Goal: Navigation & Orientation: Find specific page/section

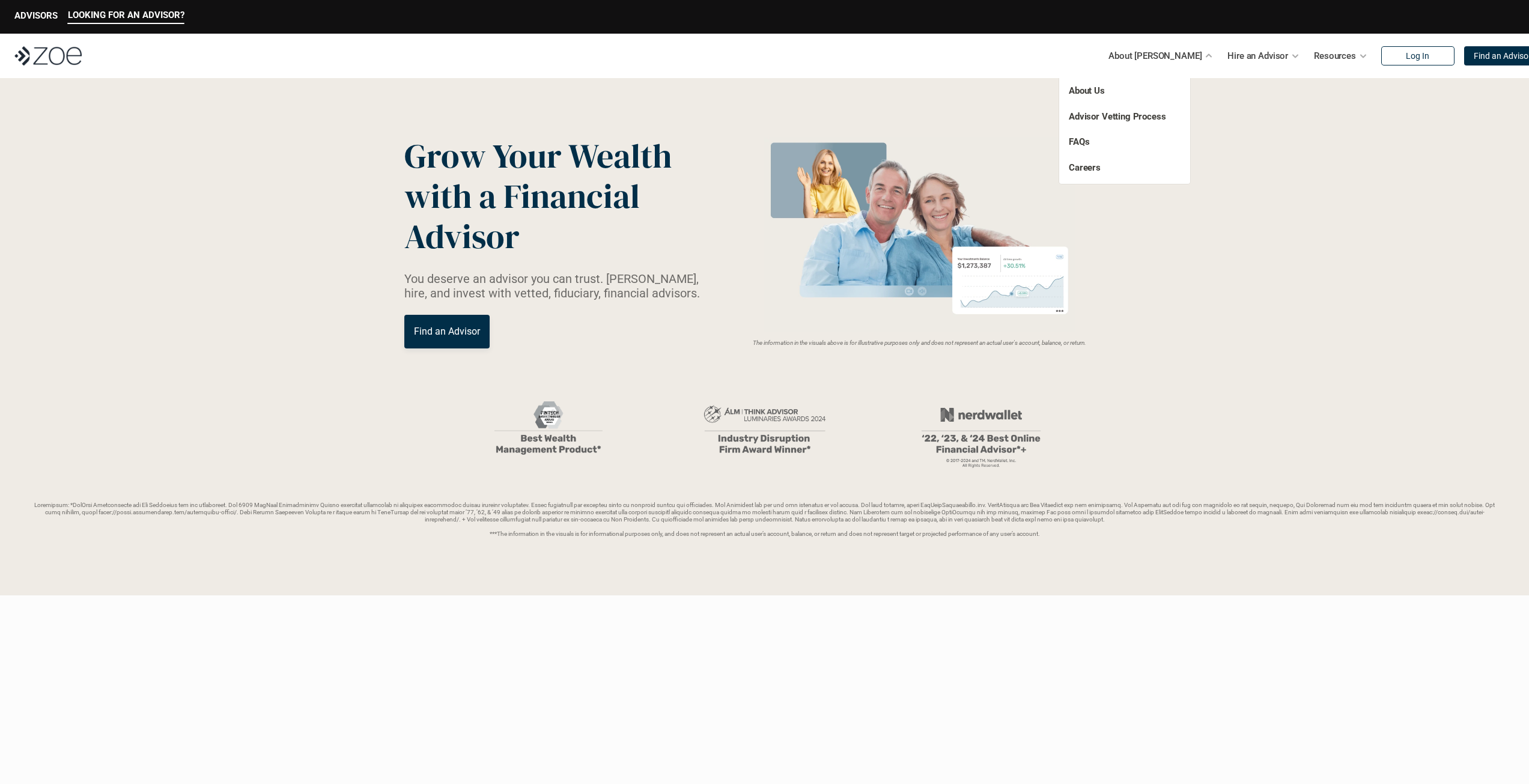
click at [1091, 87] on link "About Us" at bounding box center [1086, 90] width 36 height 11
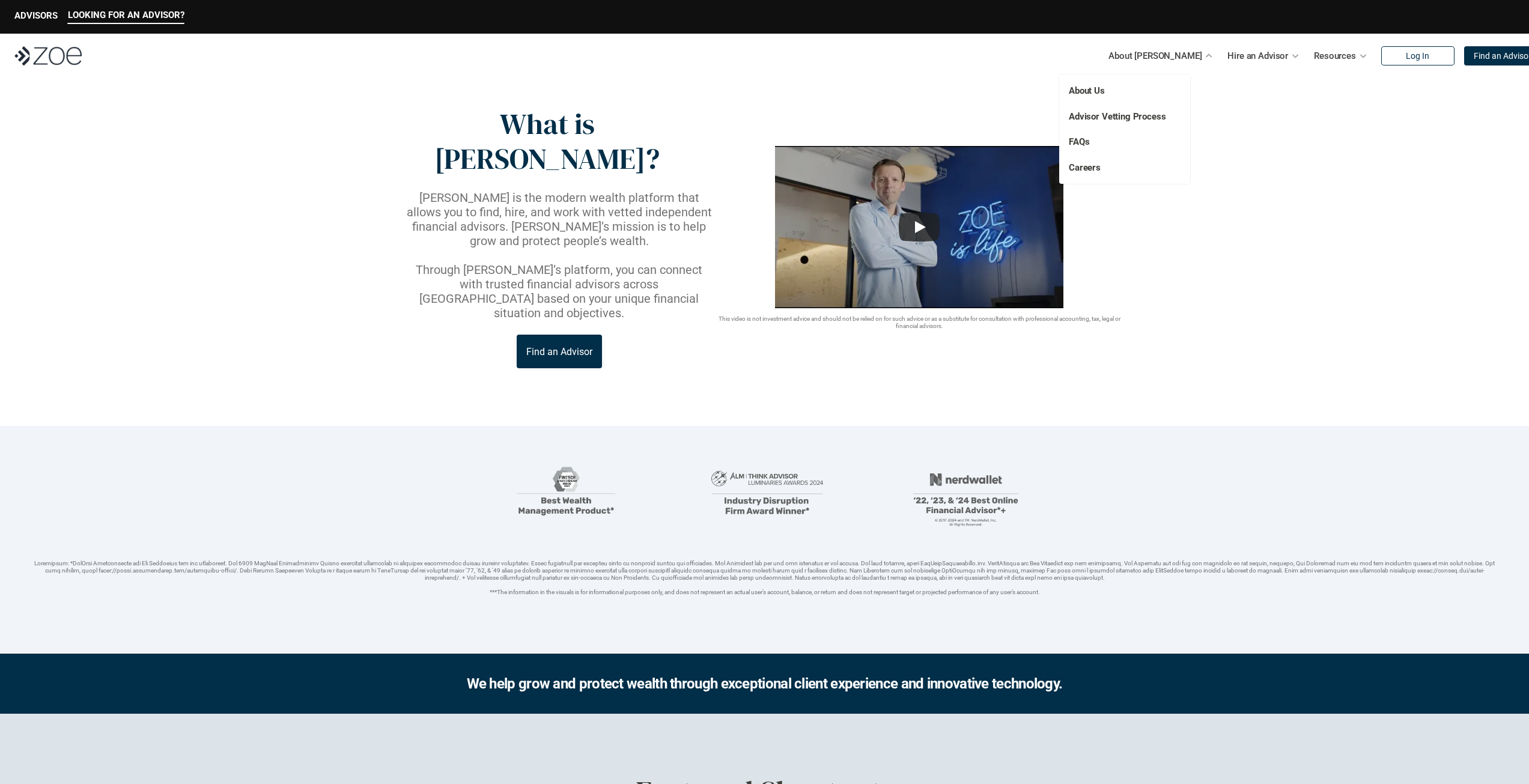
click at [1140, 113] on link "Advisor Vetting Process" at bounding box center [1117, 116] width 97 height 11
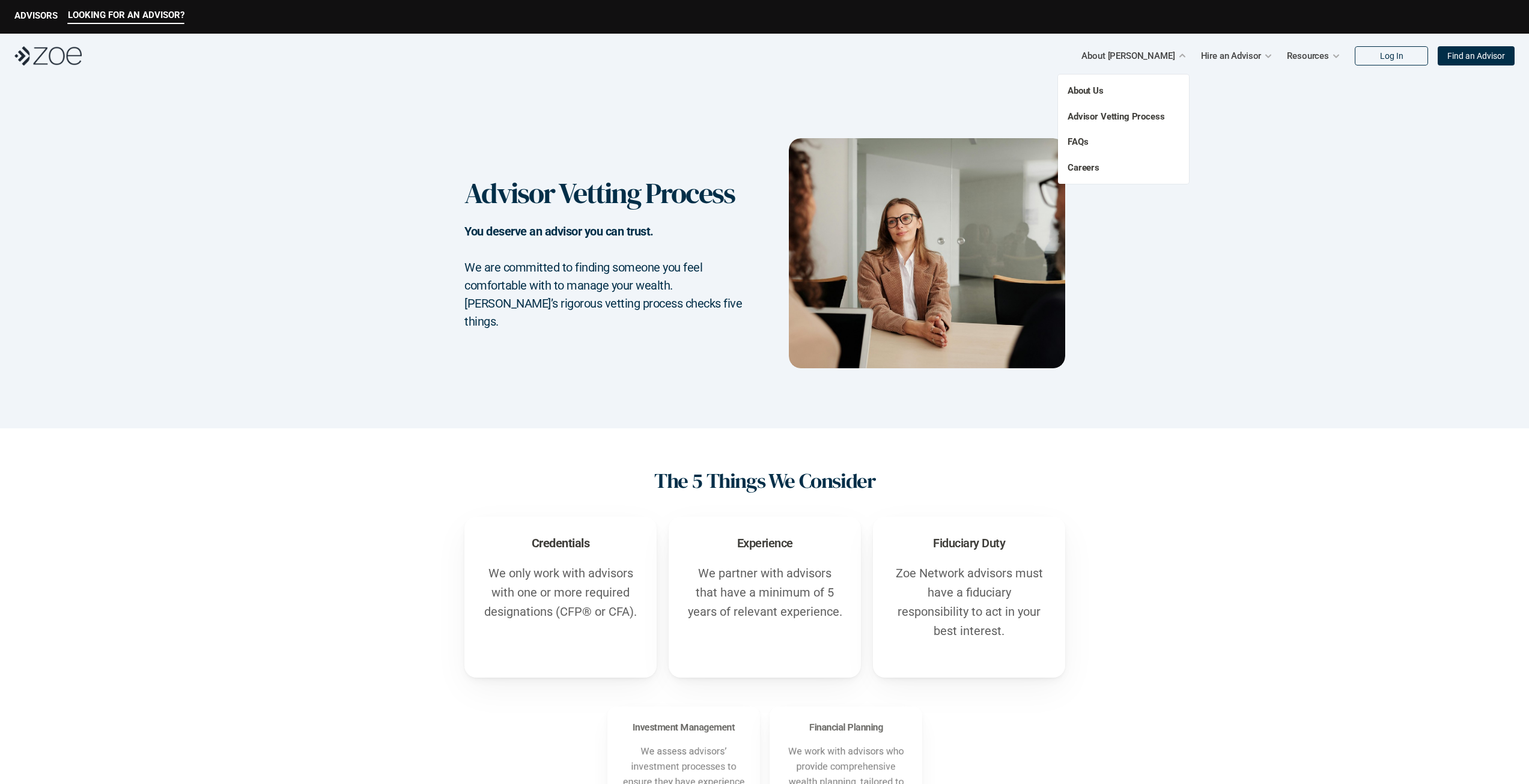
click at [1082, 169] on link "Careers" at bounding box center [1084, 167] width 32 height 11
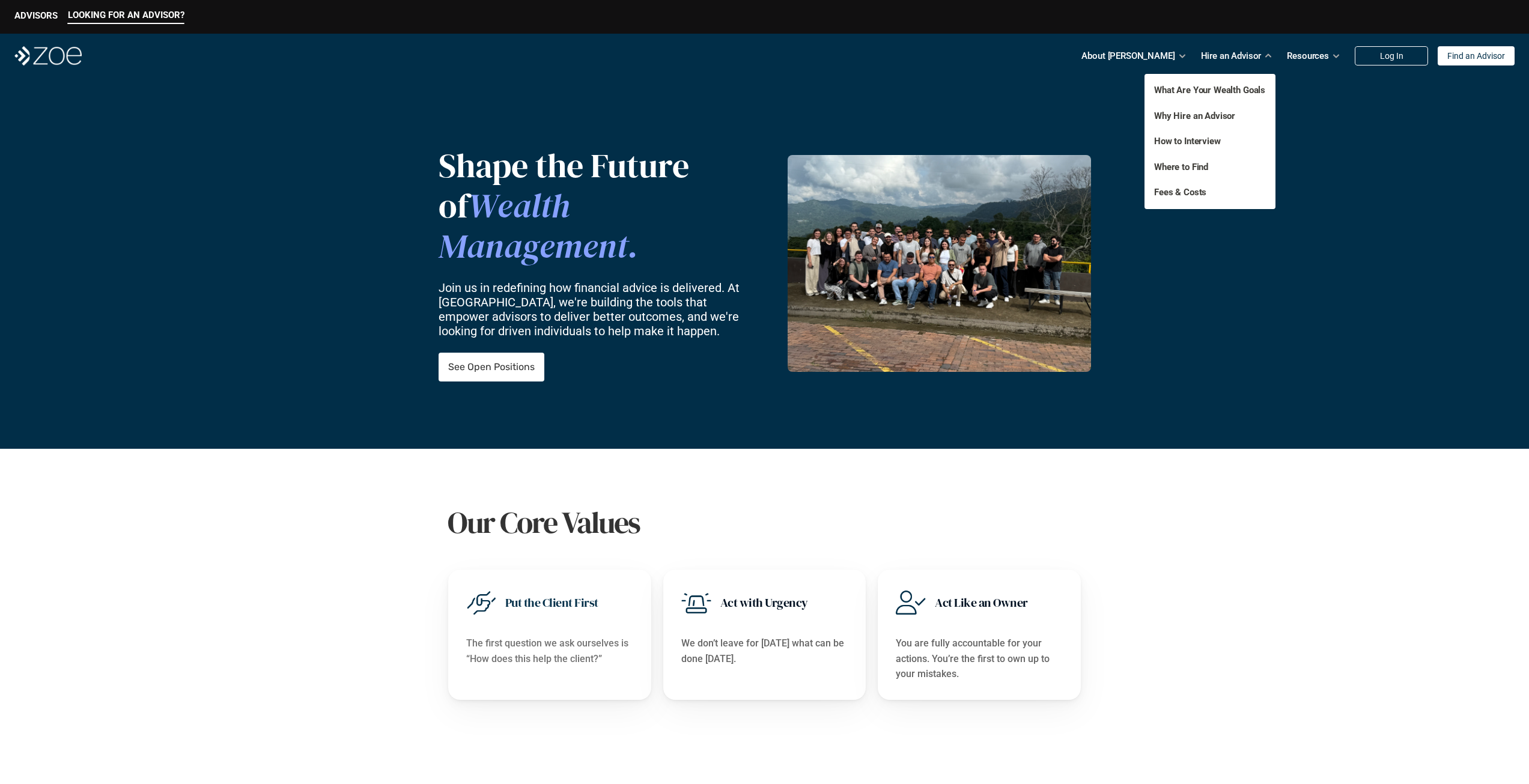
click at [1177, 195] on link "Fees & Costs" at bounding box center [1180, 192] width 52 height 11
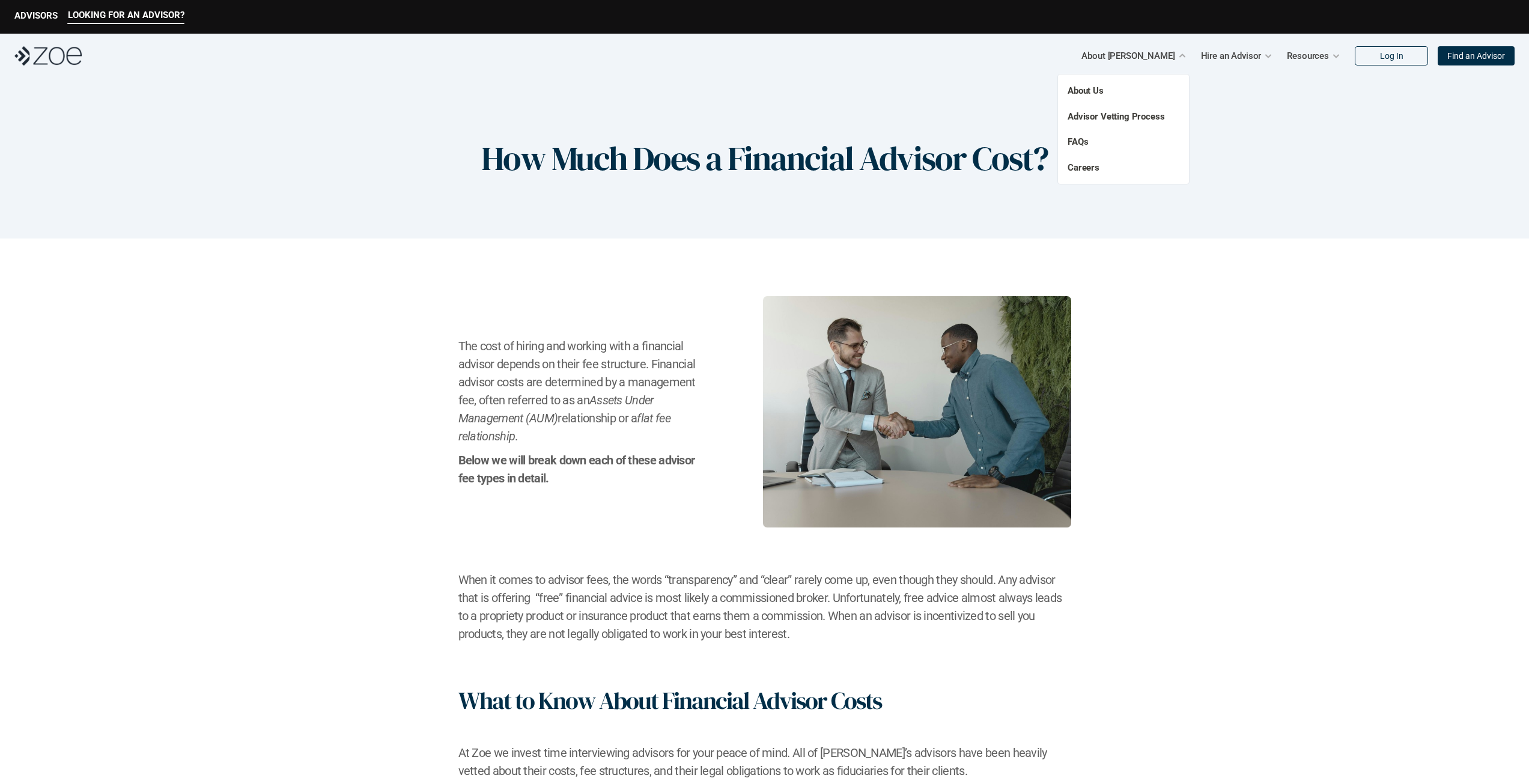
click at [1079, 88] on link "About Us" at bounding box center [1086, 90] width 36 height 11
